Goal: Task Accomplishment & Management: Complete application form

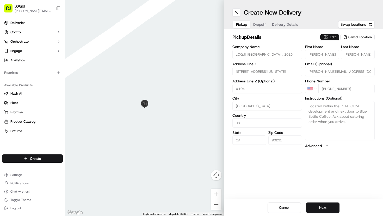
click at [333, 37] on button "Edit" at bounding box center [329, 37] width 19 height 6
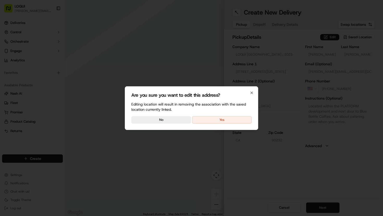
click at [231, 124] on div "Are you sure you want to edit this address? Editing location will result in rem…" at bounding box center [191, 108] width 133 height 44
click at [231, 120] on button "Yes" at bounding box center [222, 119] width 60 height 7
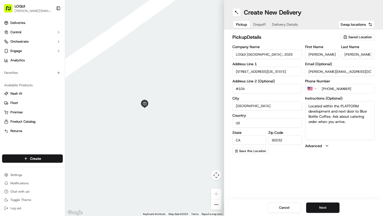
drag, startPoint x: 320, startPoint y: 54, endPoint x: 294, endPoint y: 54, distance: 25.5
click at [294, 54] on div "Company Name [GEOGRAPHIC_DATA] ; 2025 Address Line 1 [STREET_ADDRESS][US_STATE]…" at bounding box center [303, 99] width 142 height 109
type input "[PERSON_NAME]"
drag, startPoint x: 355, startPoint y: 56, endPoint x: 338, endPoint y: 53, distance: 16.9
click at [338, 53] on div "First Name [PERSON_NAME] Name [PERSON_NAME]" at bounding box center [339, 52] width 69 height 14
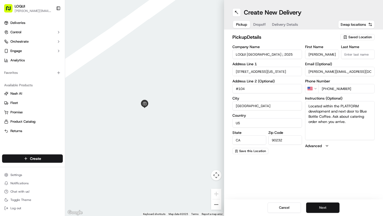
click at [324, 206] on button "Next" at bounding box center [322, 208] width 33 height 10
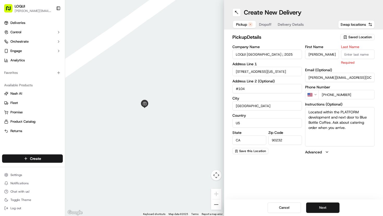
click at [360, 56] on input "Last Name" at bounding box center [358, 54] width 34 height 9
type input "stanciell"
click at [328, 208] on button "Next" at bounding box center [322, 208] width 33 height 10
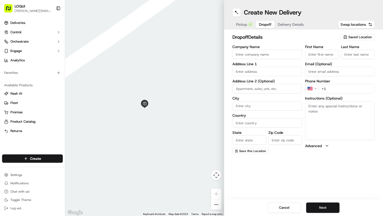
click at [357, 38] on span "Saved Location" at bounding box center [359, 37] width 23 height 5
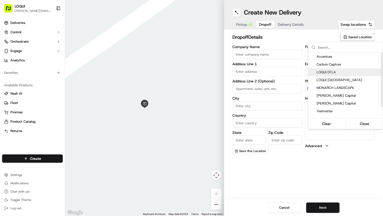
click at [334, 73] on span "LOQUI DTLA" at bounding box center [348, 72] width 64 height 5
type input "LOQUI DTLA"
type input "[STREET_ADDRESS]"
type input "#150"
type input "[GEOGRAPHIC_DATA]"
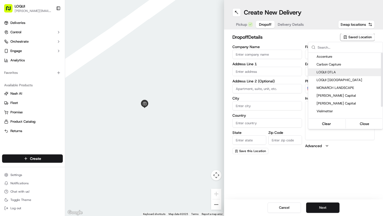
type input "US"
type input "CA"
type input "90013"
type input "[PERSON_NAME]"
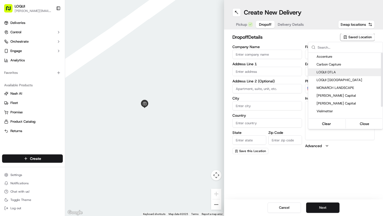
type input "[PHONE_NUMBER]"
type textarea "Located next to [GEOGRAPHIC_DATA]. We are tucked into the back of the patio and…"
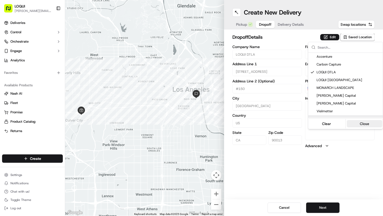
click at [362, 125] on button "Close" at bounding box center [364, 123] width 36 height 7
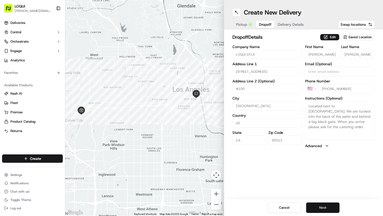
click at [325, 205] on button "Next" at bounding box center [322, 208] width 33 height 10
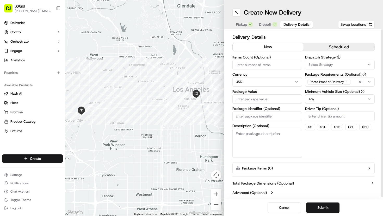
click at [288, 141] on textarea "Description (Optional)" at bounding box center [266, 143] width 69 height 29
type textarea "1 bag"
click at [319, 114] on input "Driver Tip (Optional)" at bounding box center [339, 116] width 69 height 9
type input "2"
click at [324, 208] on button "Submit" at bounding box center [322, 208] width 33 height 10
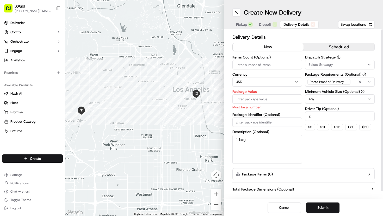
click at [264, 97] on input "Package Value" at bounding box center [266, 98] width 69 height 9
type input "15"
click at [317, 206] on button "Submit" at bounding box center [322, 208] width 33 height 10
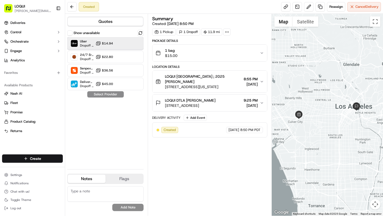
click at [119, 44] on div "Uber Dropoff ETA 52 minutes $14.94" at bounding box center [105, 43] width 76 height 12
click at [109, 96] on button "Assign Provider" at bounding box center [105, 94] width 37 height 6
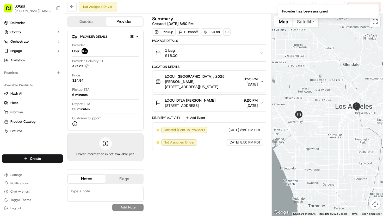
click at [180, 103] on span "[STREET_ADDRESS]" at bounding box center [190, 105] width 50 height 5
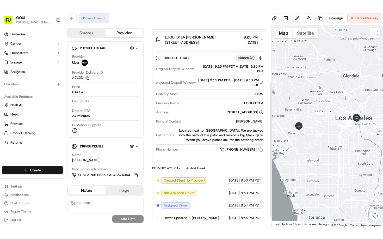
scroll to position [100, 0]
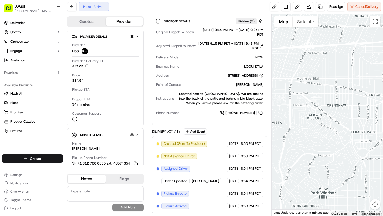
drag, startPoint x: 314, startPoint y: 127, endPoint x: 382, endPoint y: 109, distance: 70.5
click at [382, 109] on div at bounding box center [326, 115] width 111 height 202
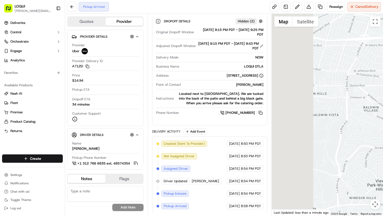
drag, startPoint x: 318, startPoint y: 118, endPoint x: 381, endPoint y: 114, distance: 63.7
click at [381, 114] on div at bounding box center [326, 115] width 111 height 202
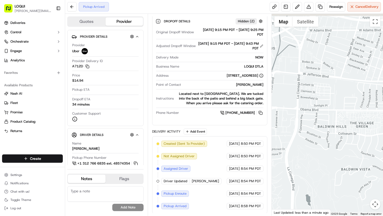
drag, startPoint x: 306, startPoint y: 81, endPoint x: 382, endPoint y: 130, distance: 90.1
click at [382, 129] on div at bounding box center [326, 115] width 111 height 202
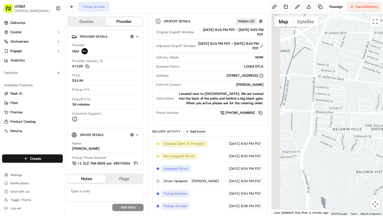
drag, startPoint x: 322, startPoint y: 106, endPoint x: 382, endPoint y: 100, distance: 60.4
click at [382, 100] on div at bounding box center [326, 115] width 111 height 202
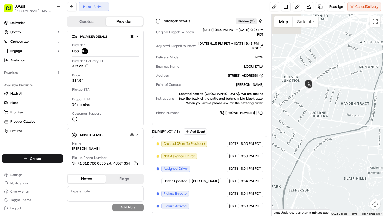
drag, startPoint x: 314, startPoint y: 78, endPoint x: 345, endPoint y: 102, distance: 38.5
click at [345, 102] on div at bounding box center [326, 115] width 111 height 202
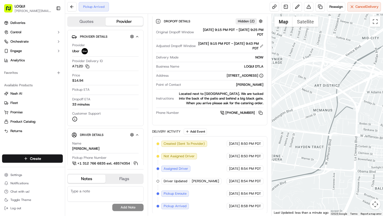
drag, startPoint x: 301, startPoint y: 117, endPoint x: 234, endPoint y: 178, distance: 90.8
click at [234, 178] on div "Quotes Provider Provider Details Hidden ( 2 ) Provider Uber Provider Delivery I…" at bounding box center [224, 115] width 318 height 202
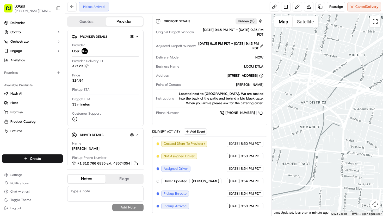
click at [377, 26] on button "Toggle fullscreen view" at bounding box center [375, 21] width 10 height 10
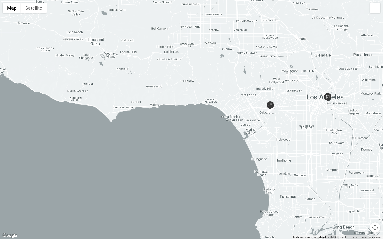
click at [374, 216] on button "Map camera controls" at bounding box center [375, 228] width 10 height 10
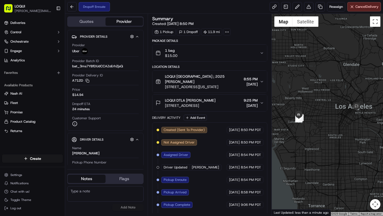
scroll to position [7, 0]
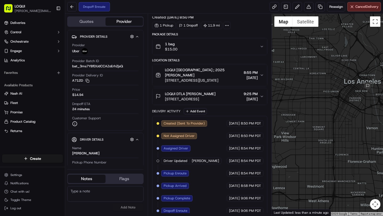
drag, startPoint x: 336, startPoint y: 104, endPoint x: 301, endPoint y: 118, distance: 37.1
click at [301, 118] on div at bounding box center [326, 115] width 111 height 202
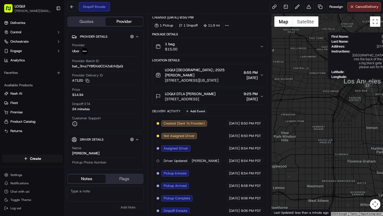
click at [368, 87] on img at bounding box center [367, 86] width 8 height 8
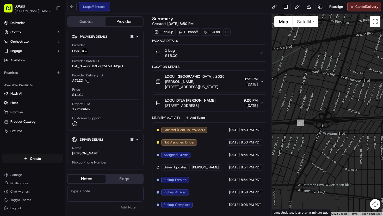
scroll to position [7, 0]
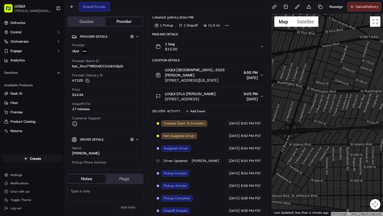
drag, startPoint x: 331, startPoint y: 108, endPoint x: 295, endPoint y: 115, distance: 36.4
click at [296, 116] on div at bounding box center [326, 115] width 111 height 202
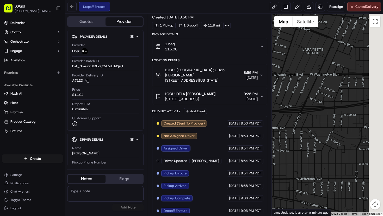
drag, startPoint x: 348, startPoint y: 168, endPoint x: 262, endPoint y: 160, distance: 86.2
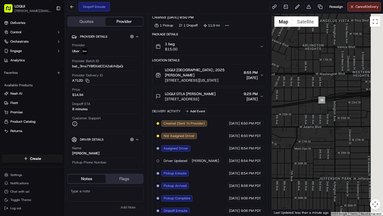
drag, startPoint x: 315, startPoint y: 126, endPoint x: 245, endPoint y: 127, distance: 70.8
click at [245, 127] on div "Quotes Provider Provider Details Hidden ( 2 ) Provider Uber Provider Batch ID b…" at bounding box center [224, 115] width 318 height 202
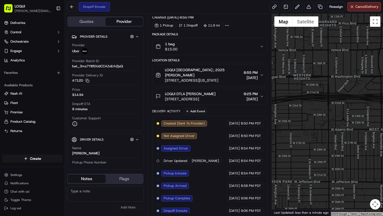
drag, startPoint x: 310, startPoint y: 119, endPoint x: 221, endPoint y: 121, distance: 88.5
click at [221, 121] on div "Quotes Provider Provider Details Hidden ( 2 ) Provider Uber Provider Batch ID b…" at bounding box center [224, 115] width 318 height 202
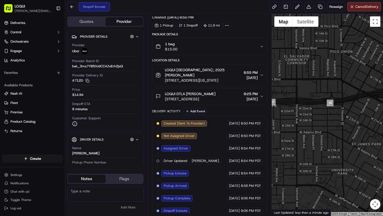
drag, startPoint x: 294, startPoint y: 111, endPoint x: 234, endPoint y: 112, distance: 60.4
click at [236, 112] on div "Quotes Provider Provider Details Hidden ( 2 ) Provider Uber Provider Batch ID b…" at bounding box center [224, 115] width 318 height 202
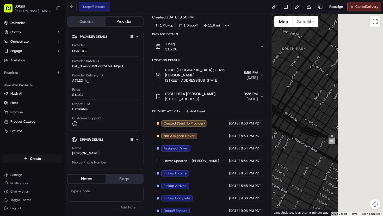
drag, startPoint x: 321, startPoint y: 107, endPoint x: 256, endPoint y: 98, distance: 66.0
click at [257, 98] on div "Quotes Provider Provider Details Hidden ( 2 ) Provider Uber Provider Batch ID b…" at bounding box center [224, 115] width 318 height 202
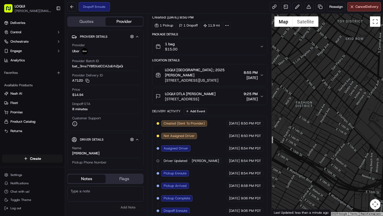
drag, startPoint x: 293, startPoint y: 98, endPoint x: 252, endPoint y: 91, distance: 41.3
click at [252, 91] on div "Quotes Provider Provider Details Hidden ( 2 ) Provider Uber Provider Batch ID b…" at bounding box center [224, 115] width 318 height 202
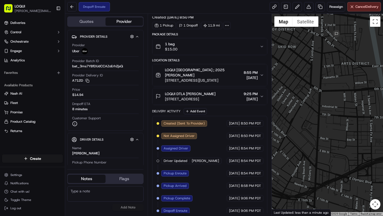
drag, startPoint x: 287, startPoint y: 98, endPoint x: 246, endPoint y: 118, distance: 45.7
click at [247, 118] on div "Quotes Provider Provider Details Hidden ( 2 ) Provider Uber Provider Batch ID b…" at bounding box center [224, 115] width 318 height 202
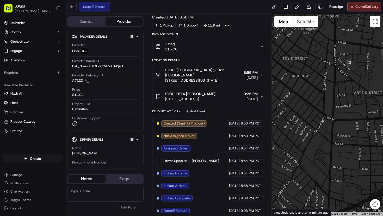
drag, startPoint x: 304, startPoint y: 96, endPoint x: 333, endPoint y: 121, distance: 38.2
click at [333, 121] on div at bounding box center [326, 115] width 111 height 202
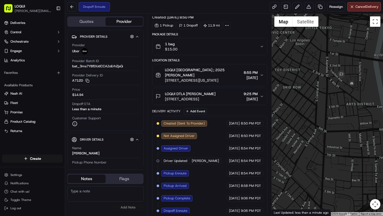
drag, startPoint x: 325, startPoint y: 121, endPoint x: 313, endPoint y: 131, distance: 16.6
click at [312, 132] on div at bounding box center [326, 115] width 111 height 202
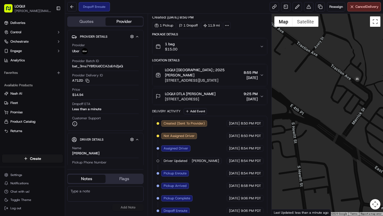
drag, startPoint x: 357, startPoint y: 84, endPoint x: 325, endPoint y: 78, distance: 32.9
click at [325, 78] on div at bounding box center [326, 115] width 111 height 202
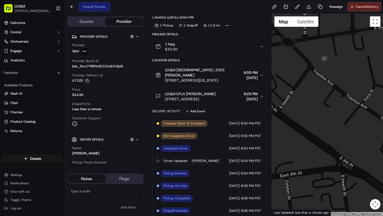
drag, startPoint x: 325, startPoint y: 78, endPoint x: 375, endPoint y: 131, distance: 72.5
click at [375, 131] on div at bounding box center [326, 115] width 111 height 202
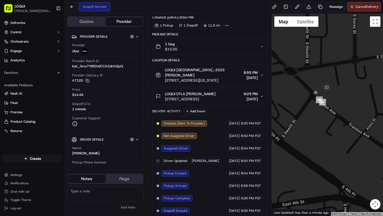
drag, startPoint x: 318, startPoint y: 83, endPoint x: 320, endPoint y: 111, distance: 28.2
click at [320, 111] on div at bounding box center [326, 115] width 111 height 202
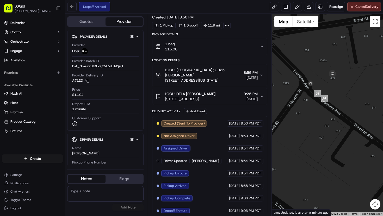
scroll to position [19, 0]
